Goal: Information Seeking & Learning: Learn about a topic

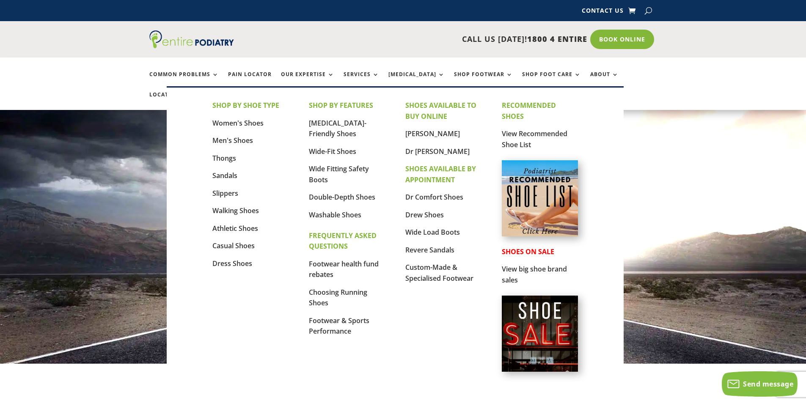
click at [527, 205] on img at bounding box center [540, 198] width 76 height 76
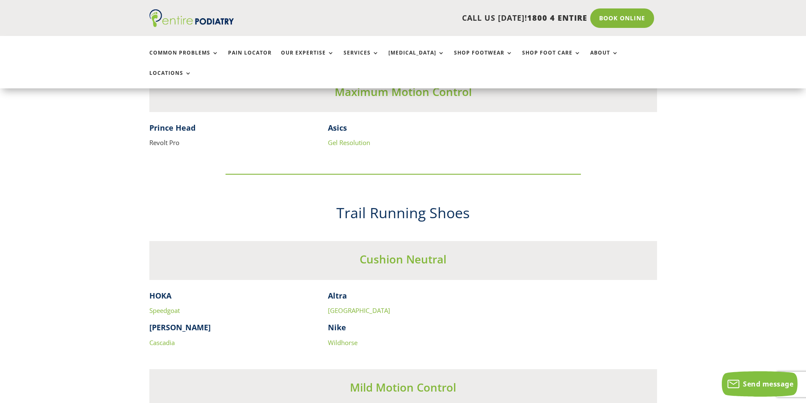
scroll to position [2201, 0]
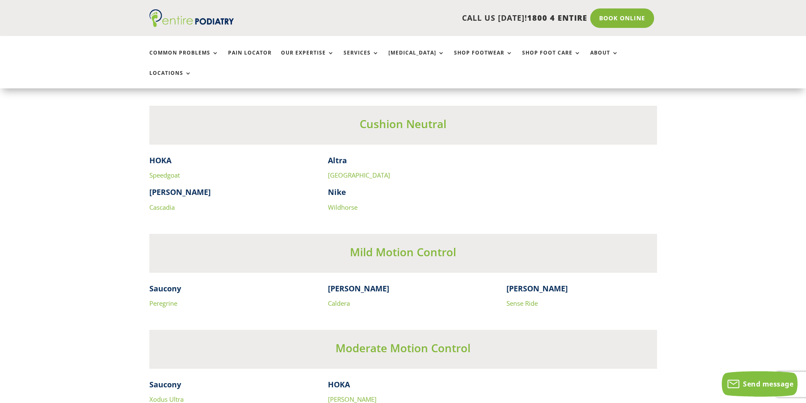
click at [334, 171] on link "[GEOGRAPHIC_DATA]" at bounding box center [359, 175] width 62 height 8
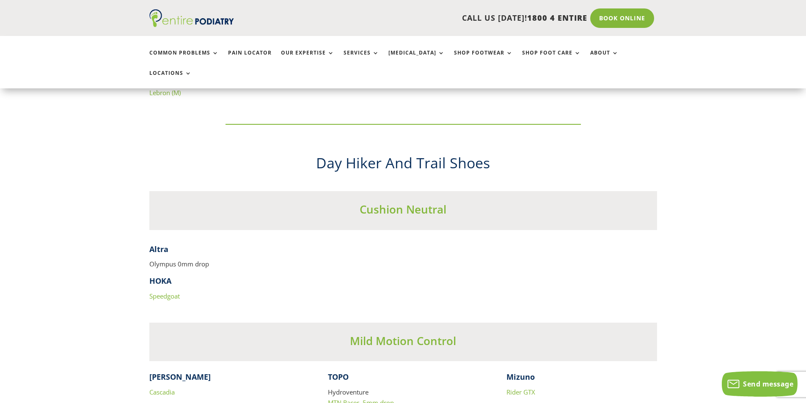
scroll to position [3758, 0]
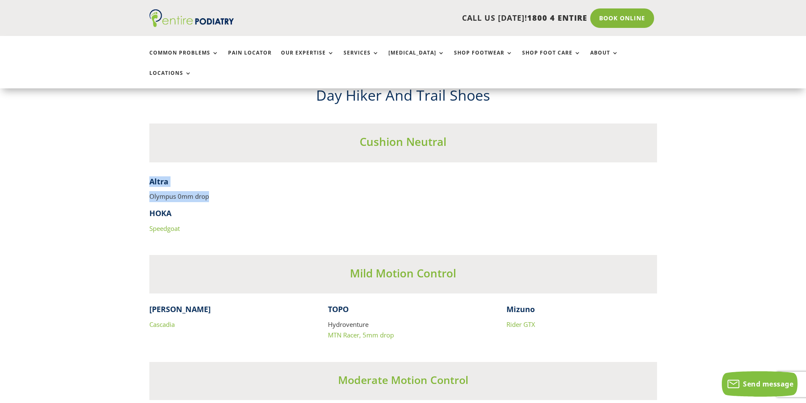
drag, startPoint x: 209, startPoint y: 187, endPoint x: 146, endPoint y: 175, distance: 64.3
copy div "Altra Olympus 0mm drop"
